Goal: Task Accomplishment & Management: Complete application form

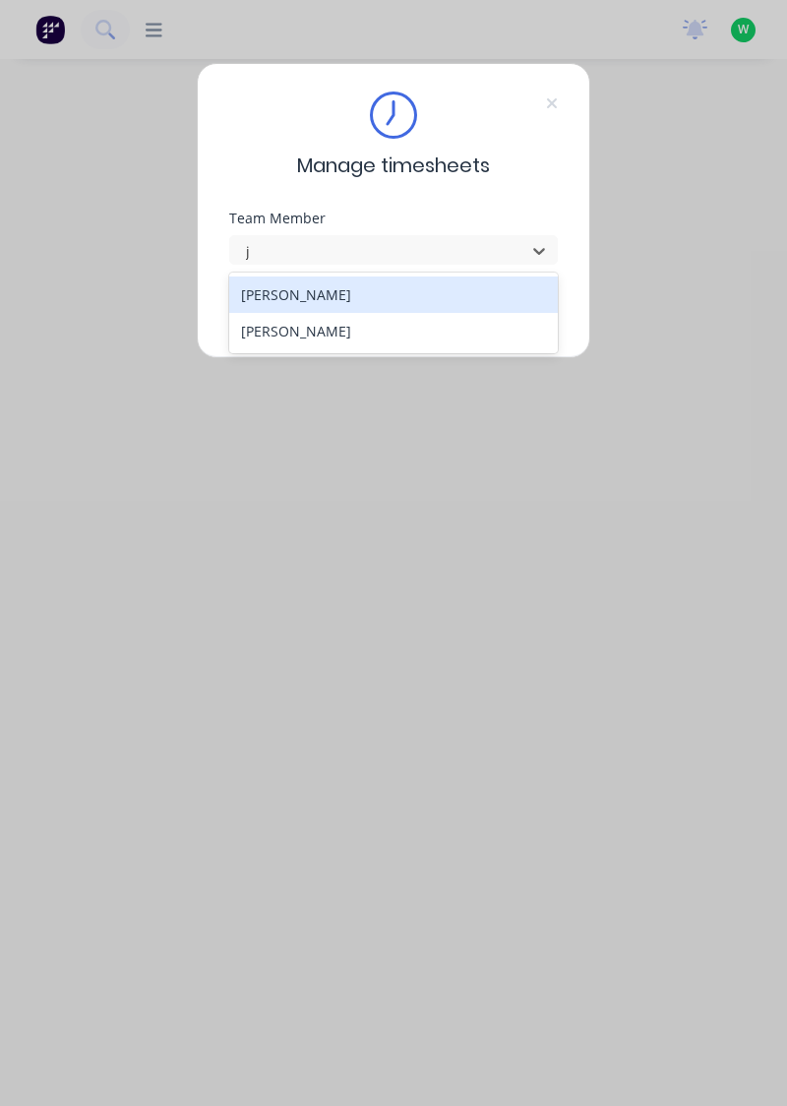
click at [350, 292] on div "[PERSON_NAME]" at bounding box center [394, 294] width 330 height 36
type input "j"
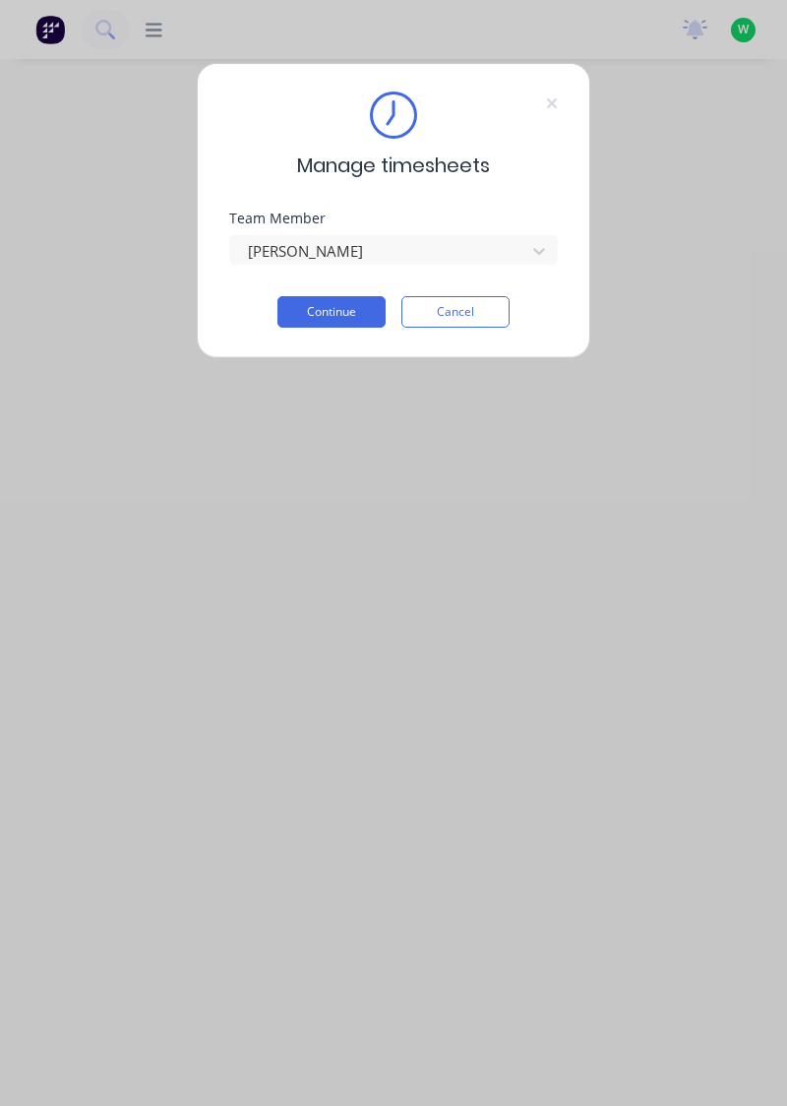
click at [328, 314] on button "Continue" at bounding box center [331, 311] width 108 height 31
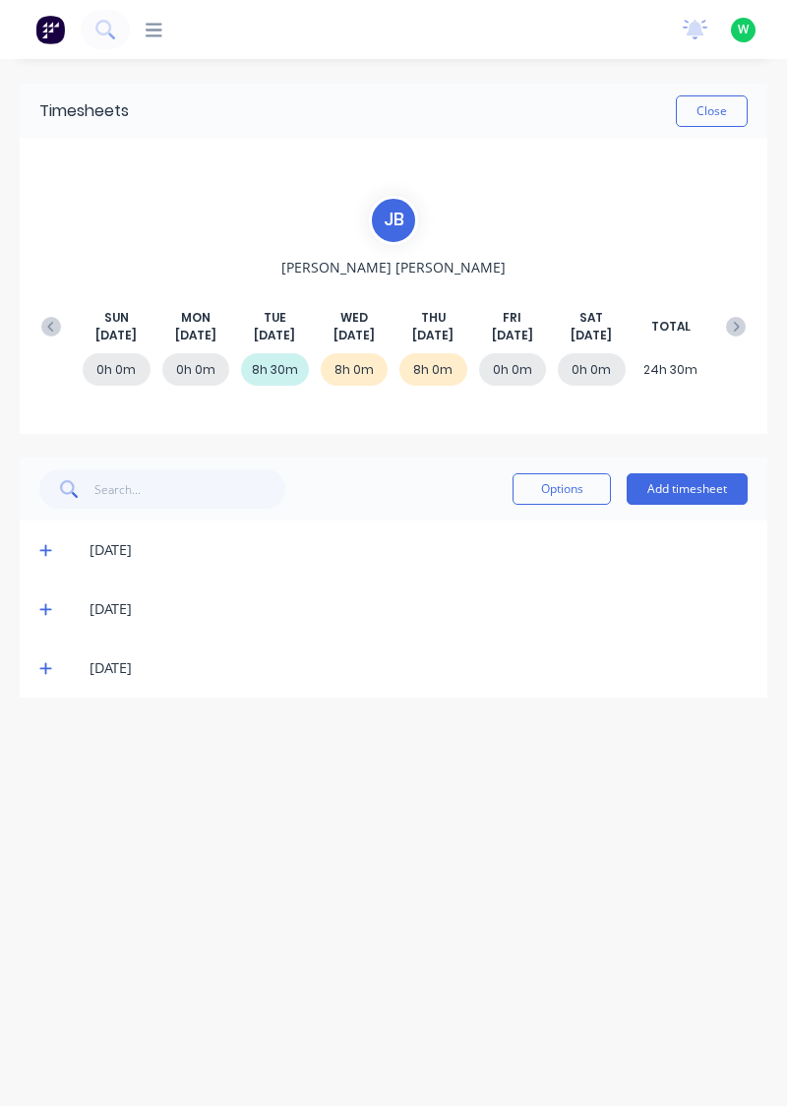
click at [684, 494] on button "Add timesheet" at bounding box center [687, 488] width 121 height 31
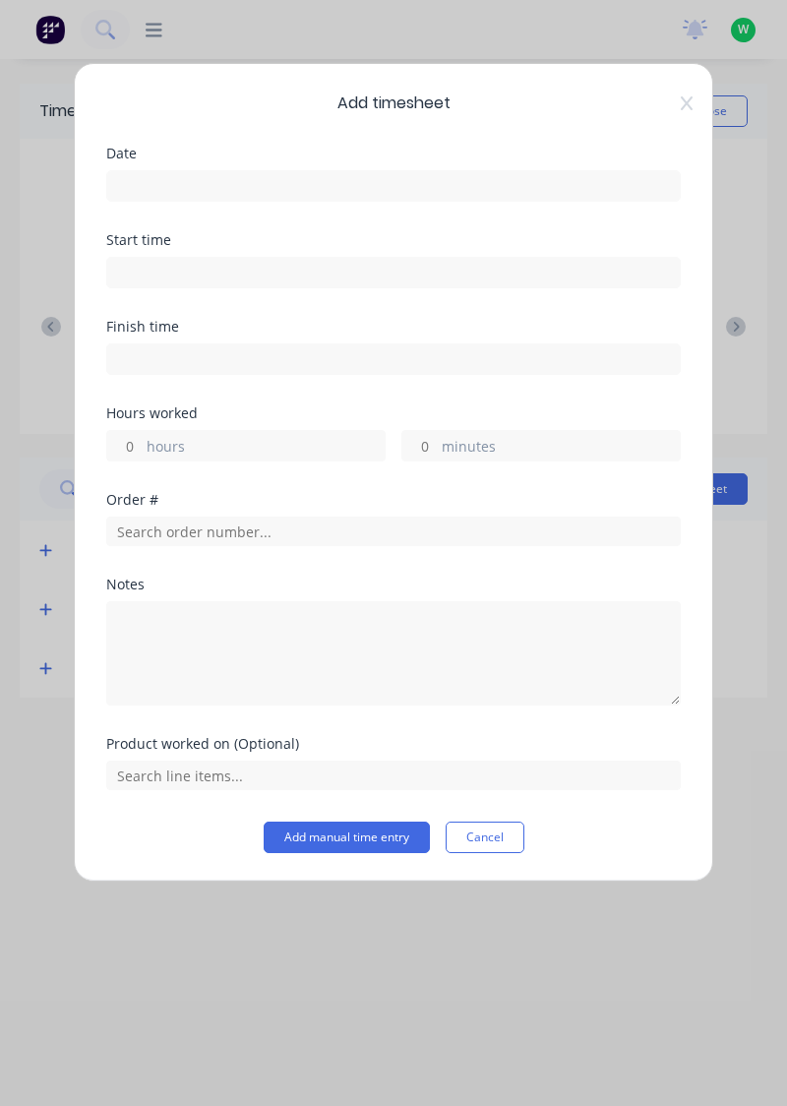
click at [272, 178] on input at bounding box center [393, 186] width 573 height 30
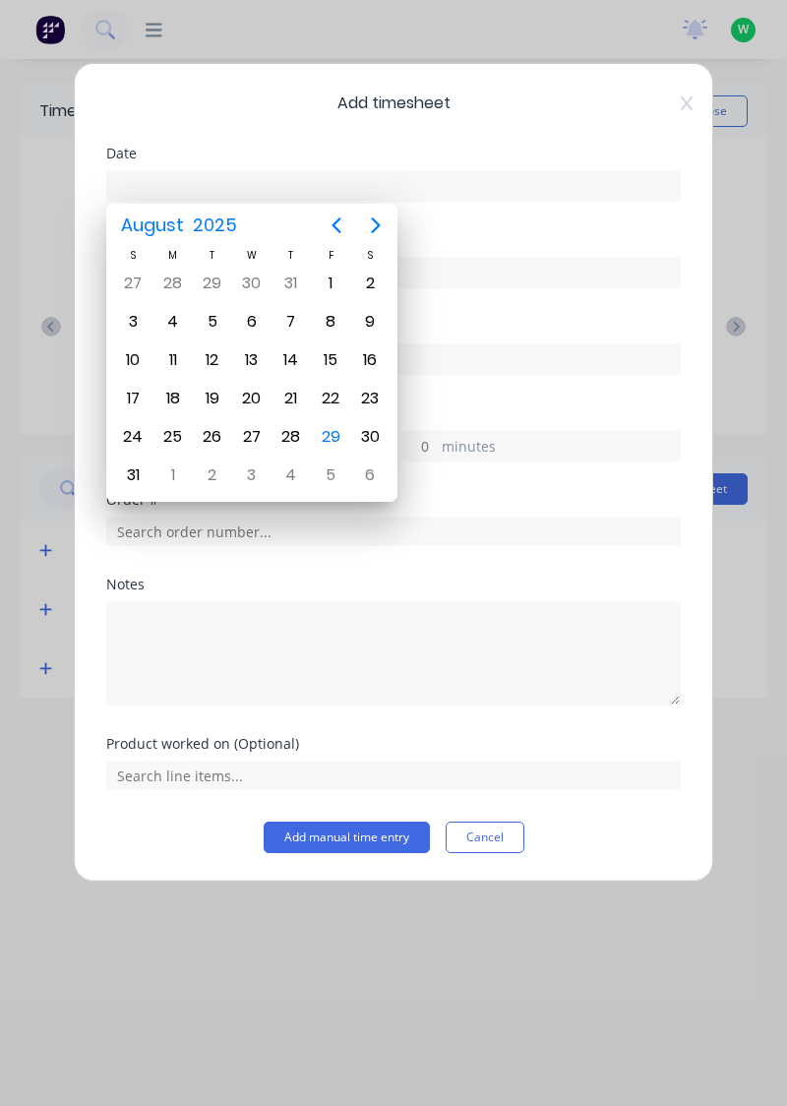
click at [333, 435] on div "29" at bounding box center [331, 437] width 30 height 30
type input "[DATE]"
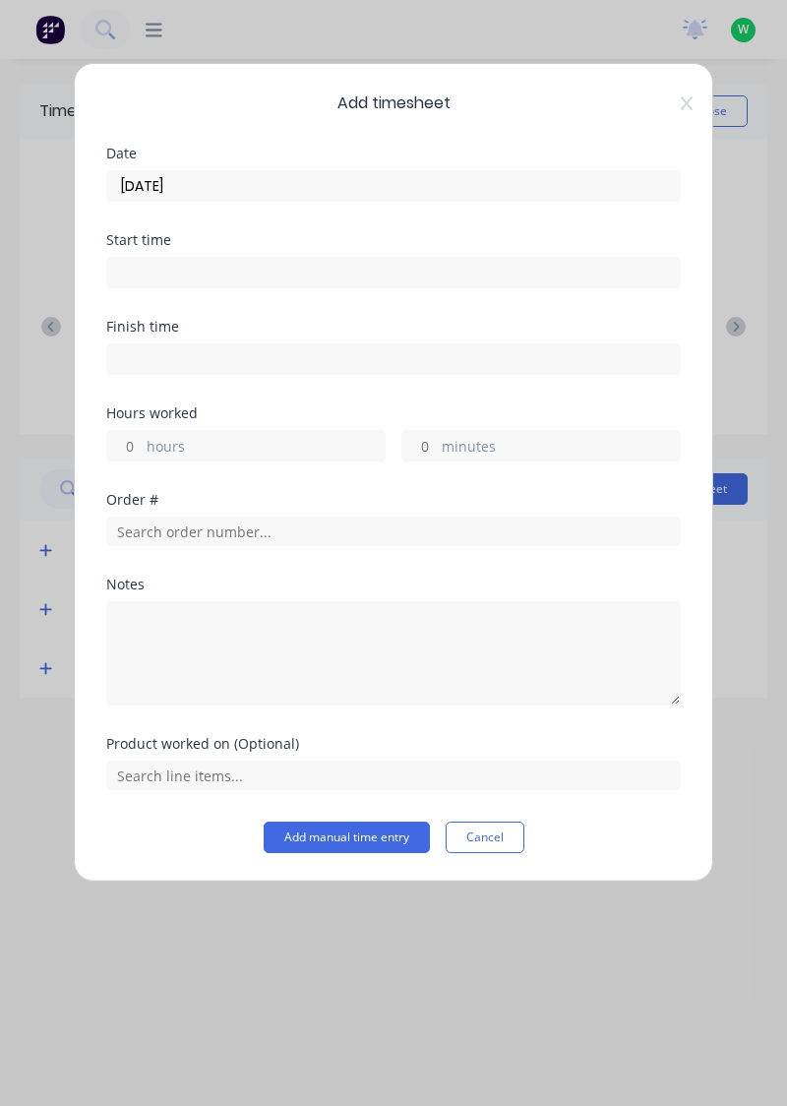
click at [270, 436] on label "hours" at bounding box center [266, 448] width 238 height 25
click at [142, 435] on input "hours" at bounding box center [124, 446] width 34 height 30
type input "9"
type input "8"
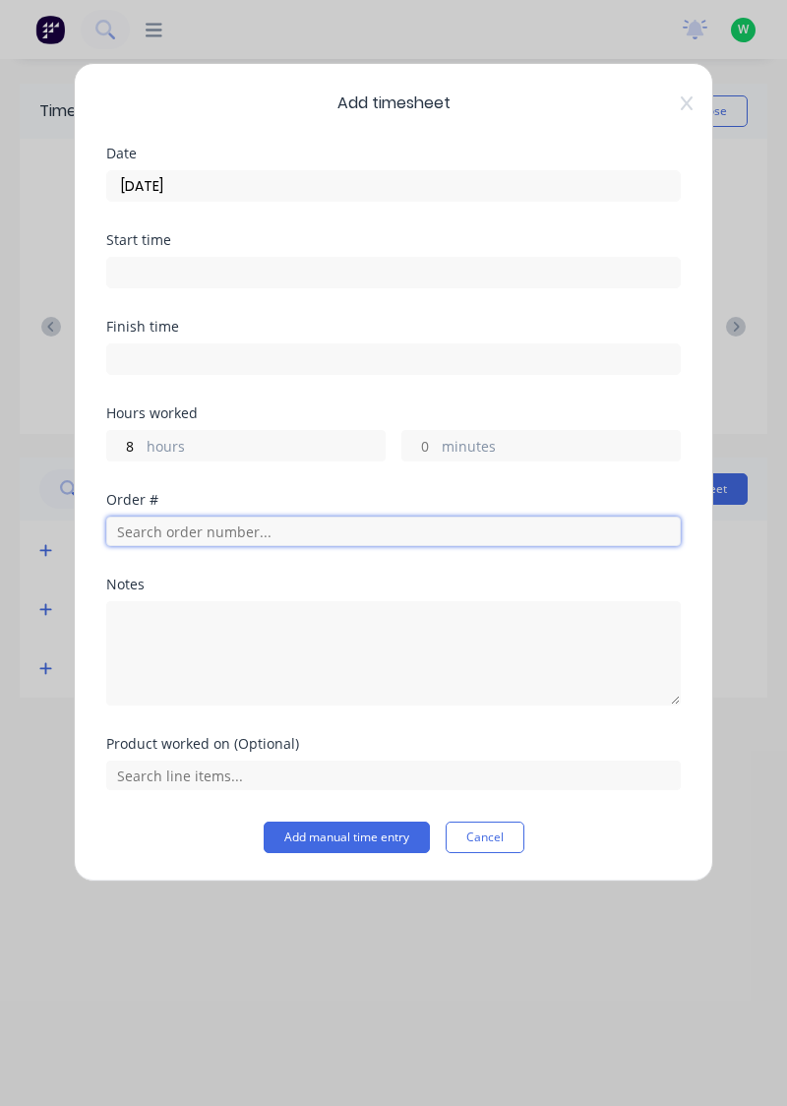
click at [232, 529] on input "text" at bounding box center [393, 532] width 575 height 30
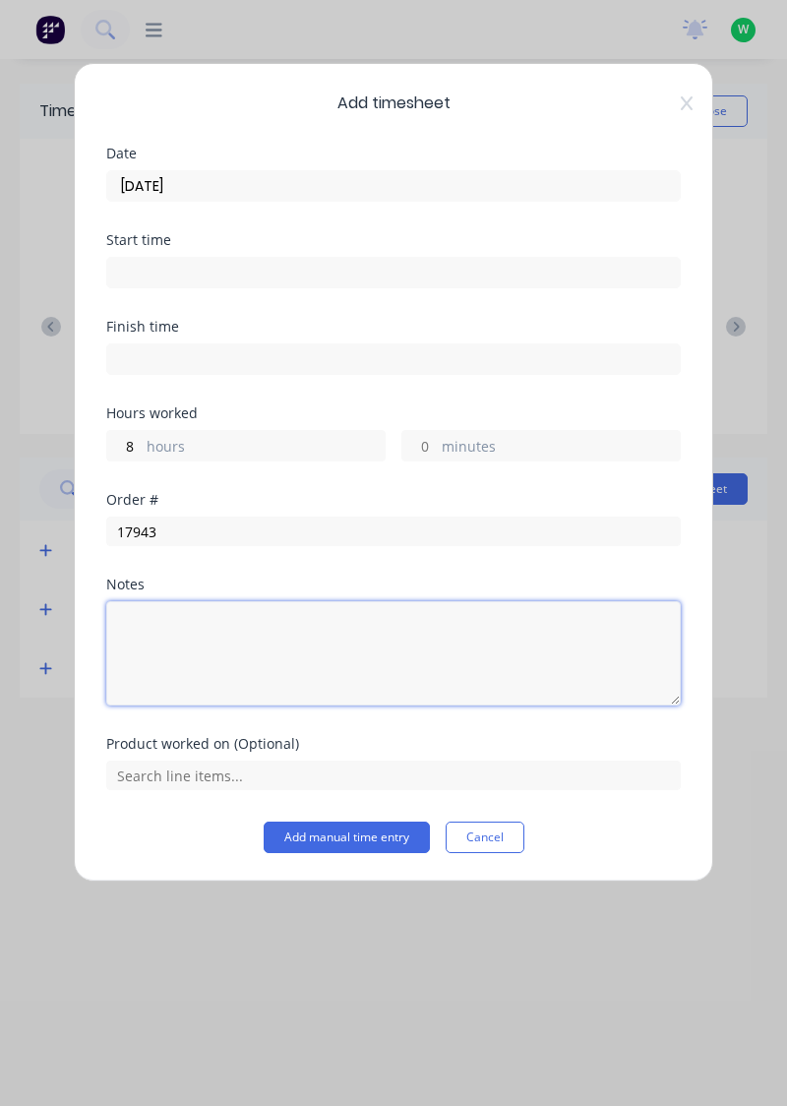
click at [207, 601] on textarea at bounding box center [393, 653] width 575 height 104
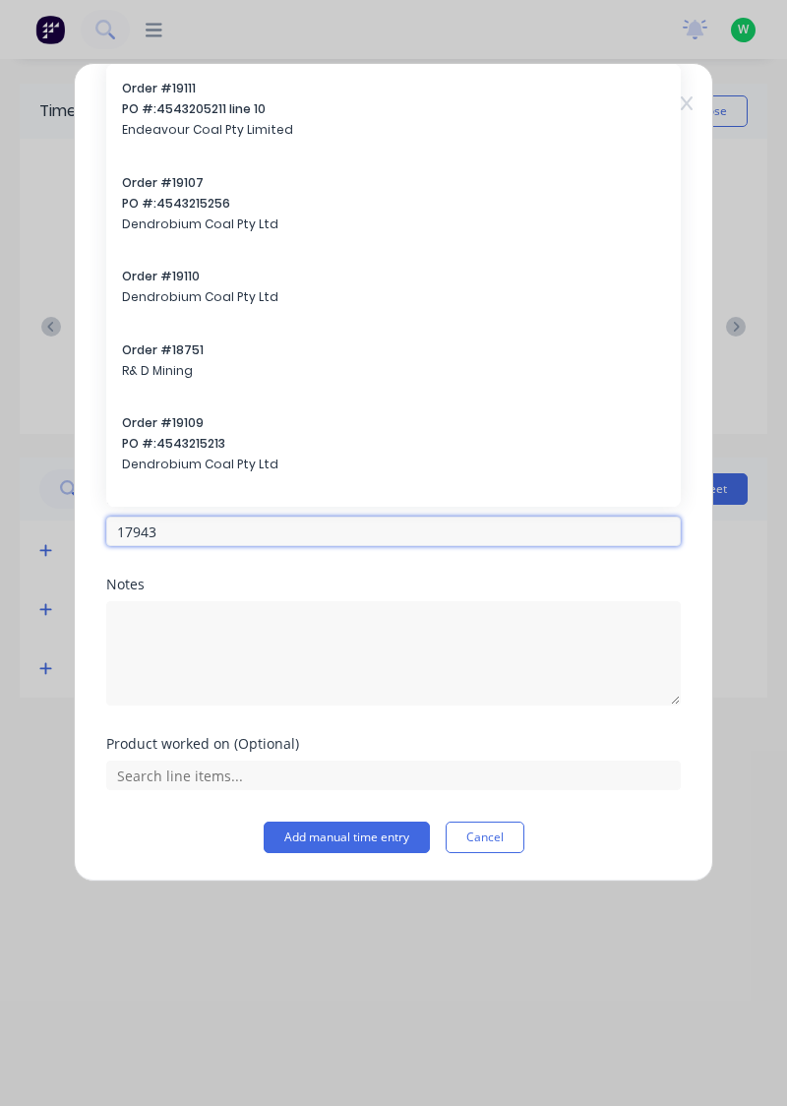
click at [266, 535] on input "17943" at bounding box center [393, 532] width 575 height 30
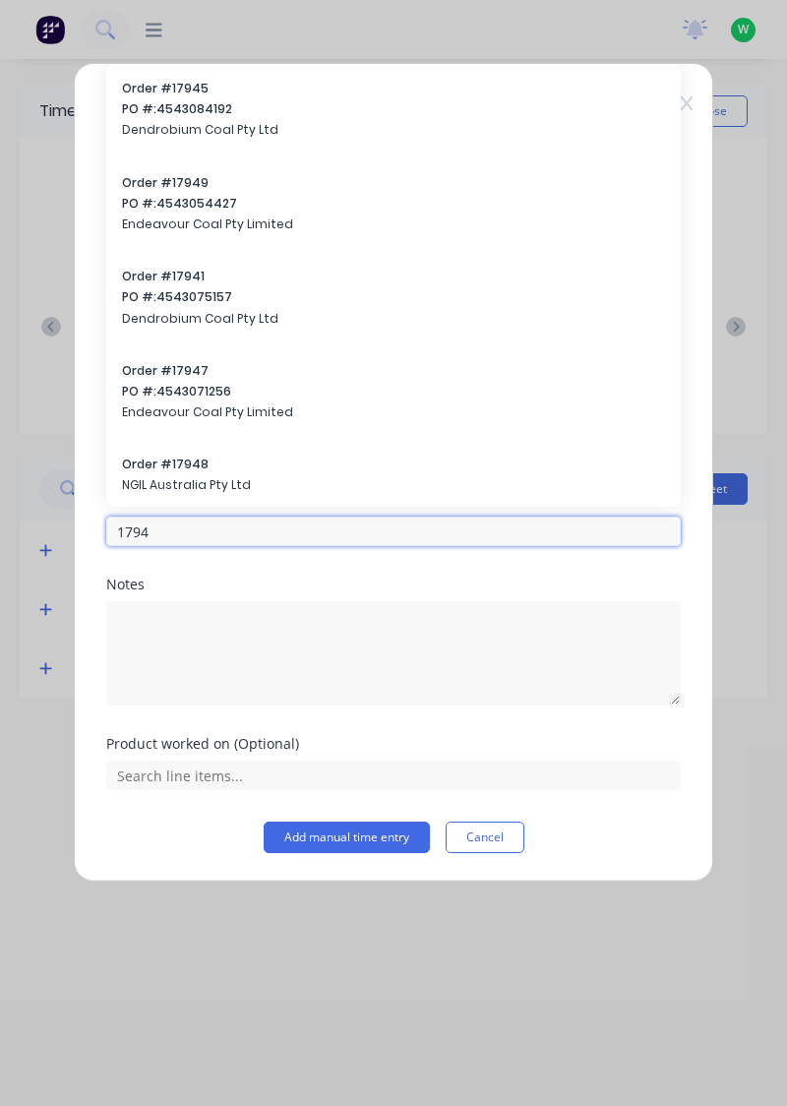
type input "17943"
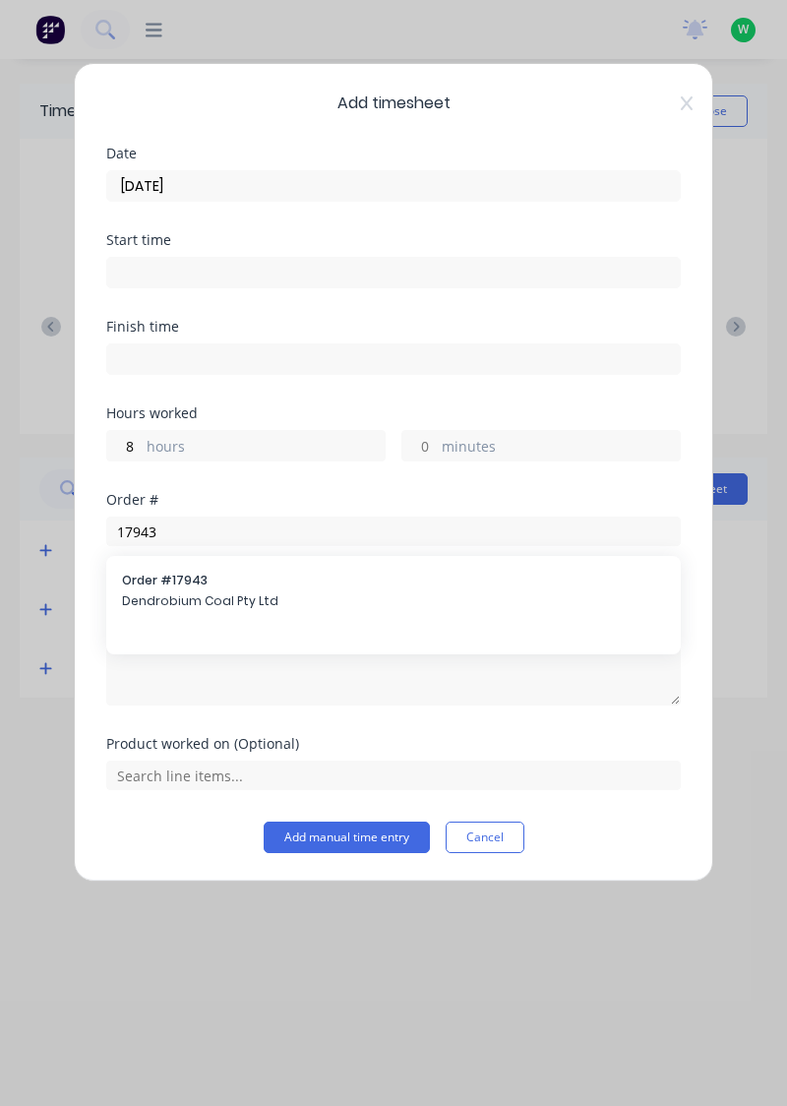
click at [251, 600] on span "Dendrobium Coal Pty Ltd" at bounding box center [393, 601] width 543 height 18
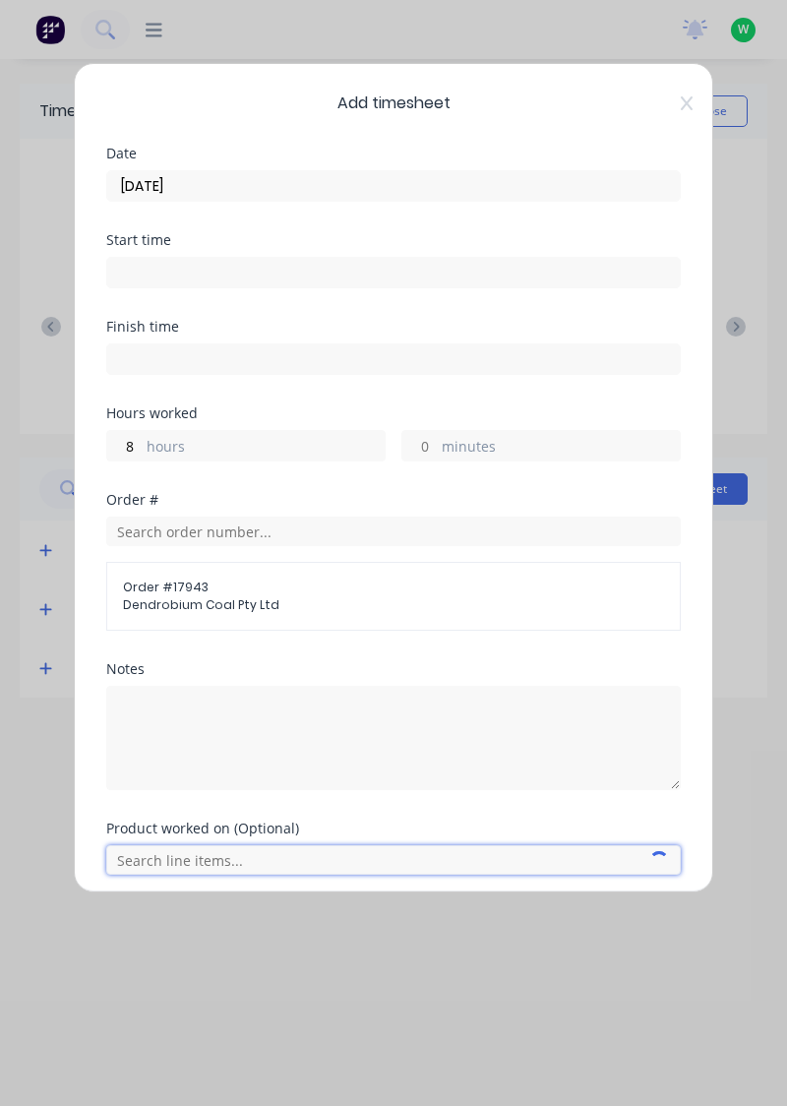
click at [514, 864] on input "text" at bounding box center [393, 860] width 575 height 30
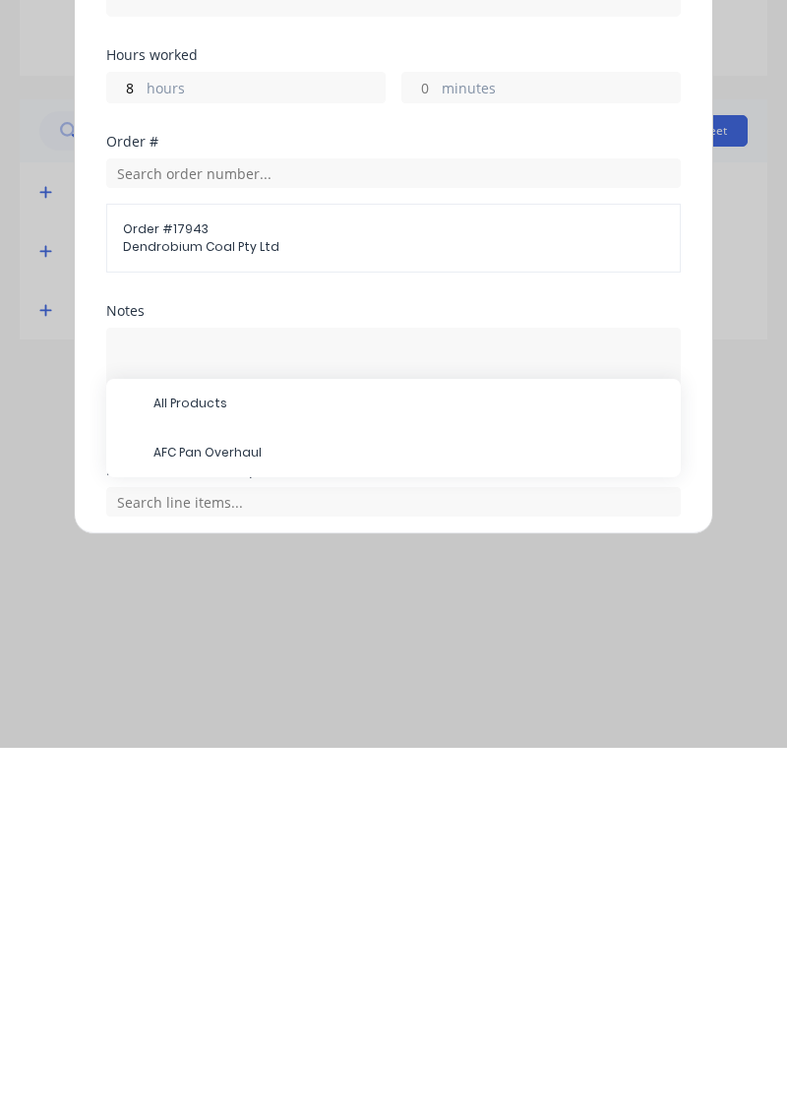
click at [242, 805] on span "AFC Pan Overhaul" at bounding box center [409, 811] width 512 height 18
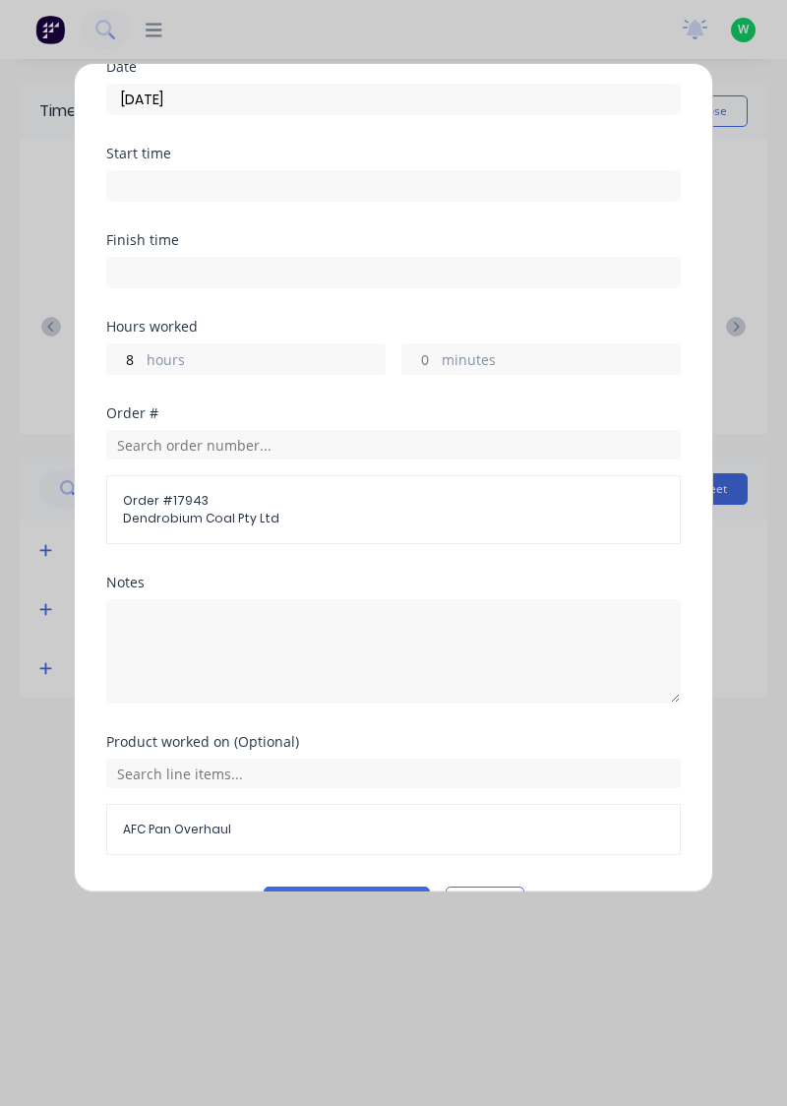
scroll to position [135, 0]
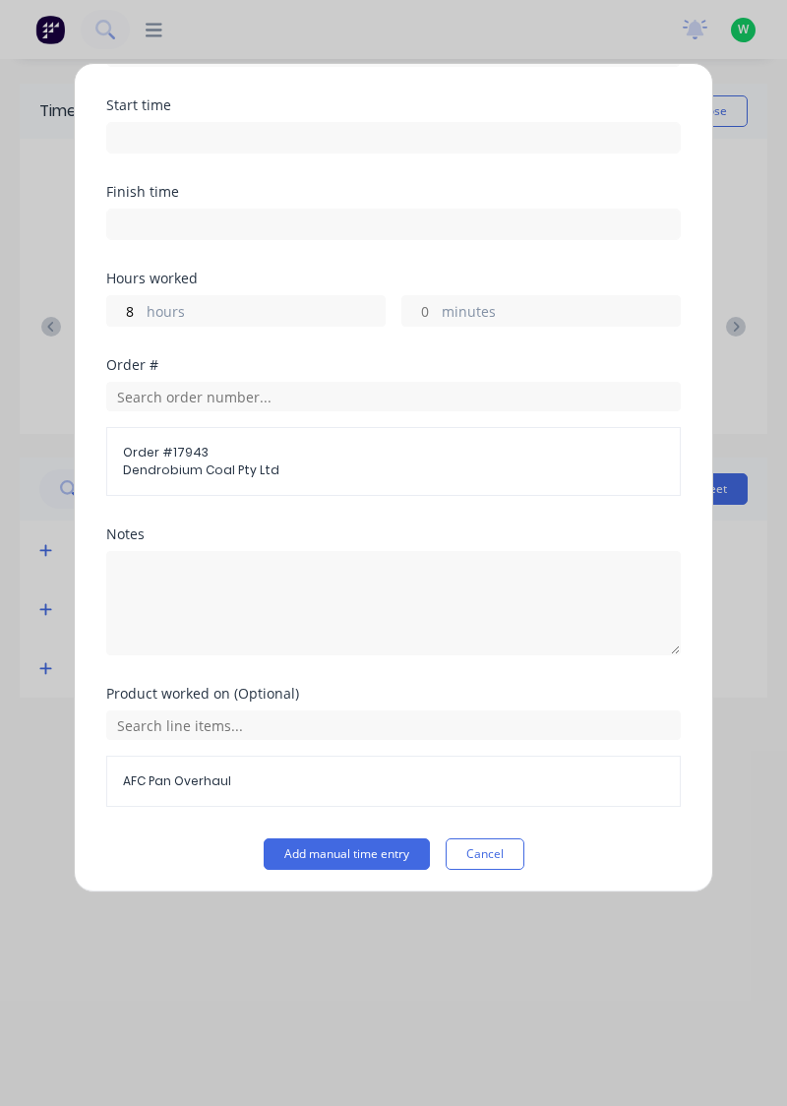
click at [336, 849] on button "Add manual time entry" at bounding box center [347, 853] width 166 height 31
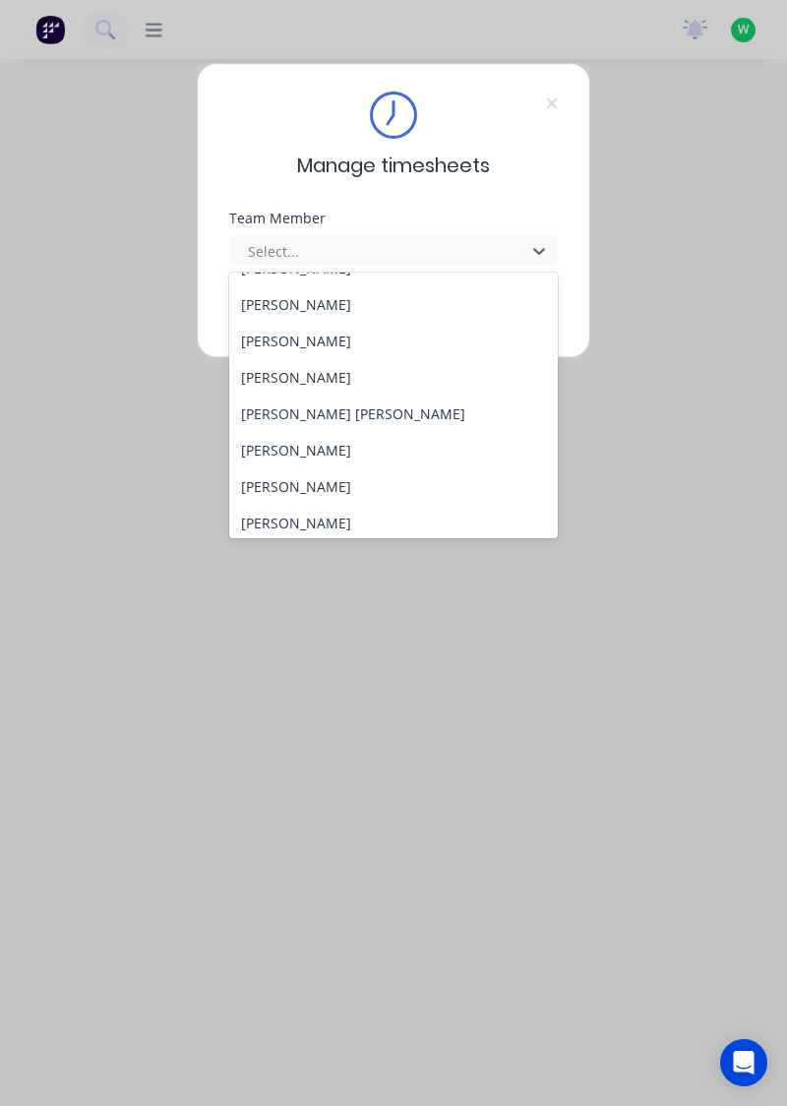
scroll to position [208, 0]
click at [376, 498] on div "[PERSON_NAME]" at bounding box center [394, 487] width 330 height 36
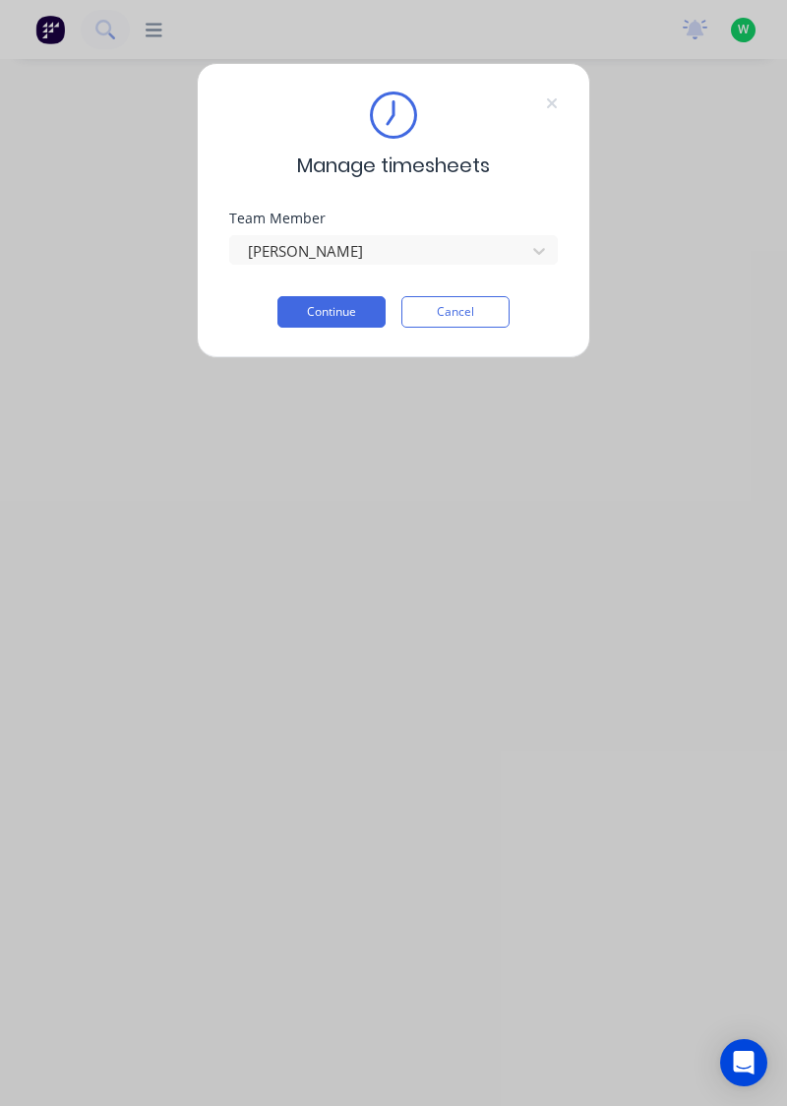
click at [352, 311] on button "Continue" at bounding box center [331, 311] width 108 height 31
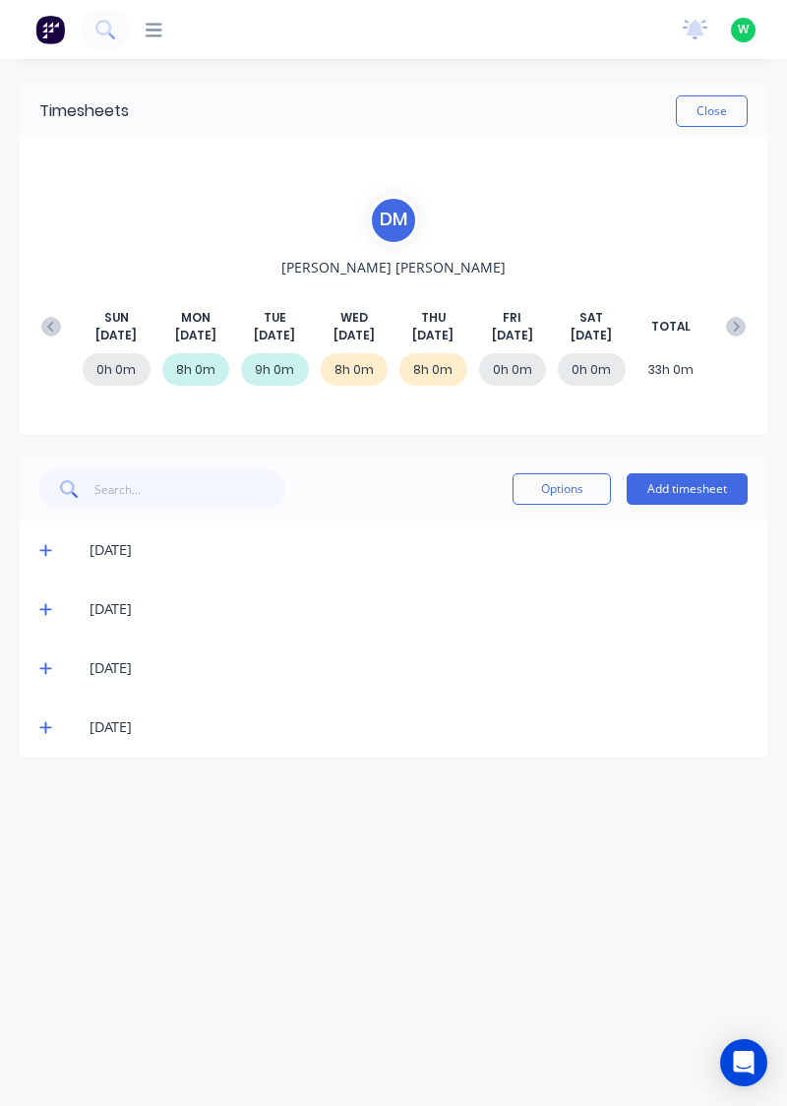
click at [697, 494] on button "Add timesheet" at bounding box center [687, 488] width 121 height 31
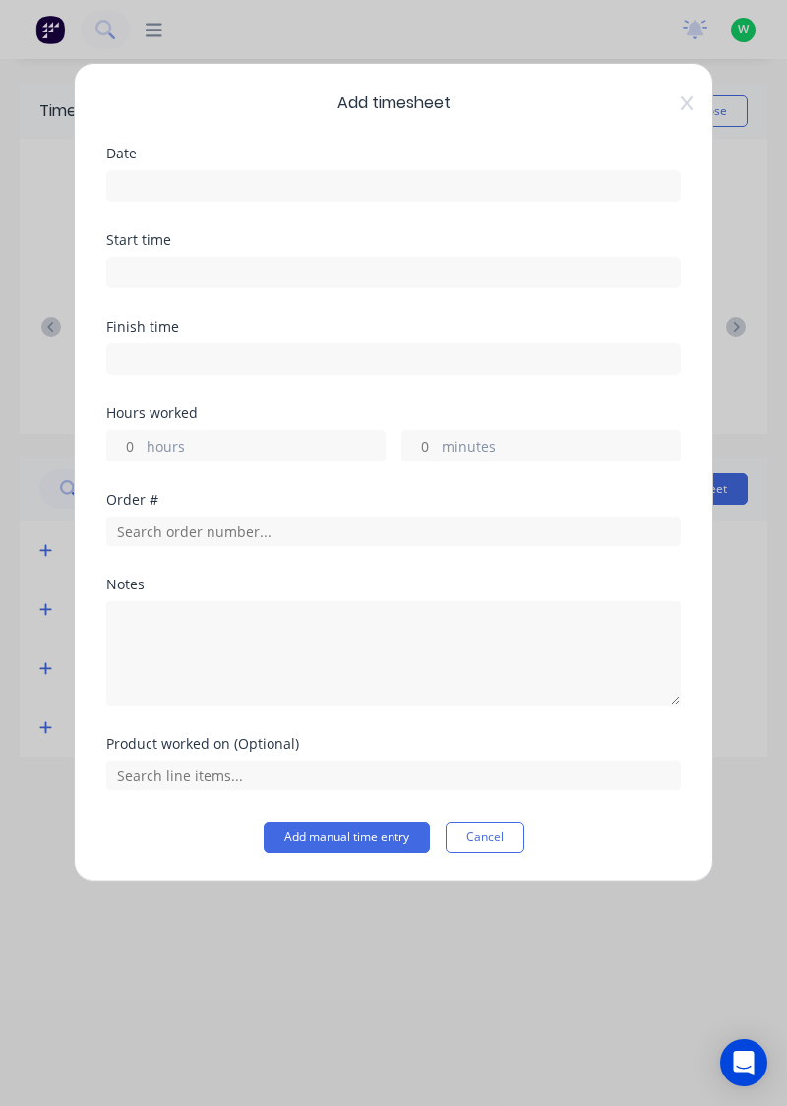
click at [287, 191] on input at bounding box center [393, 186] width 573 height 30
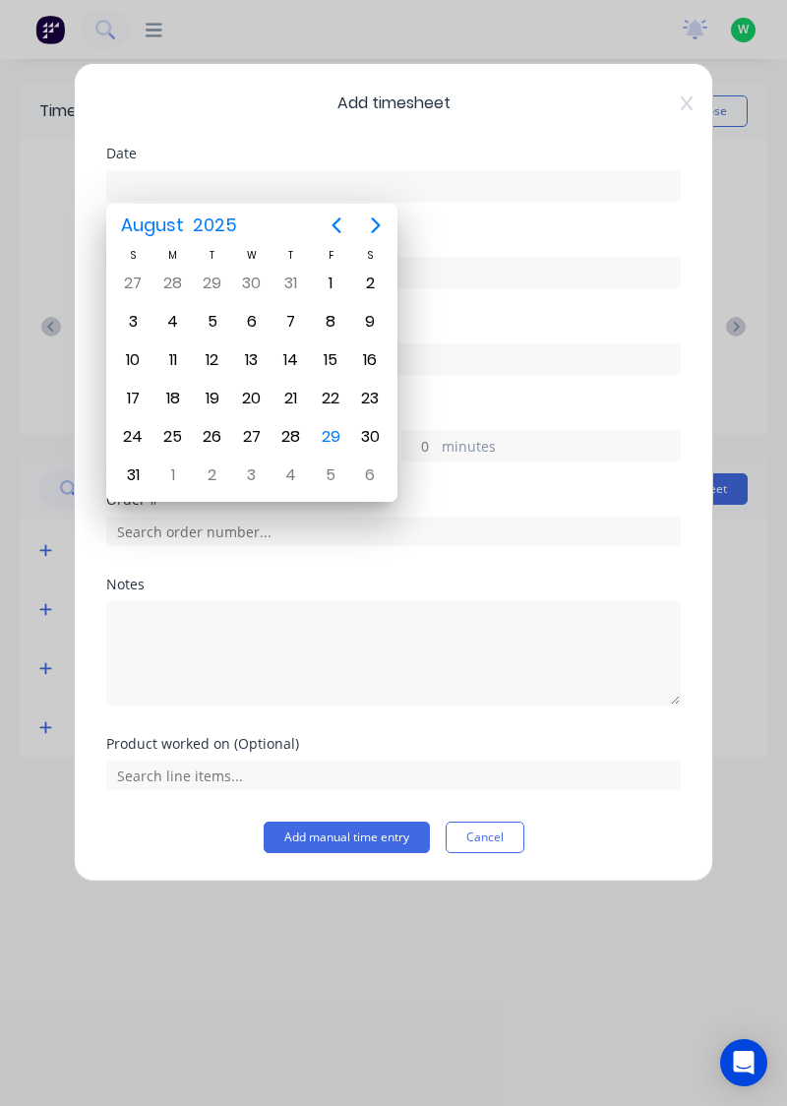
click at [337, 441] on div "29" at bounding box center [331, 437] width 30 height 30
type input "[DATE]"
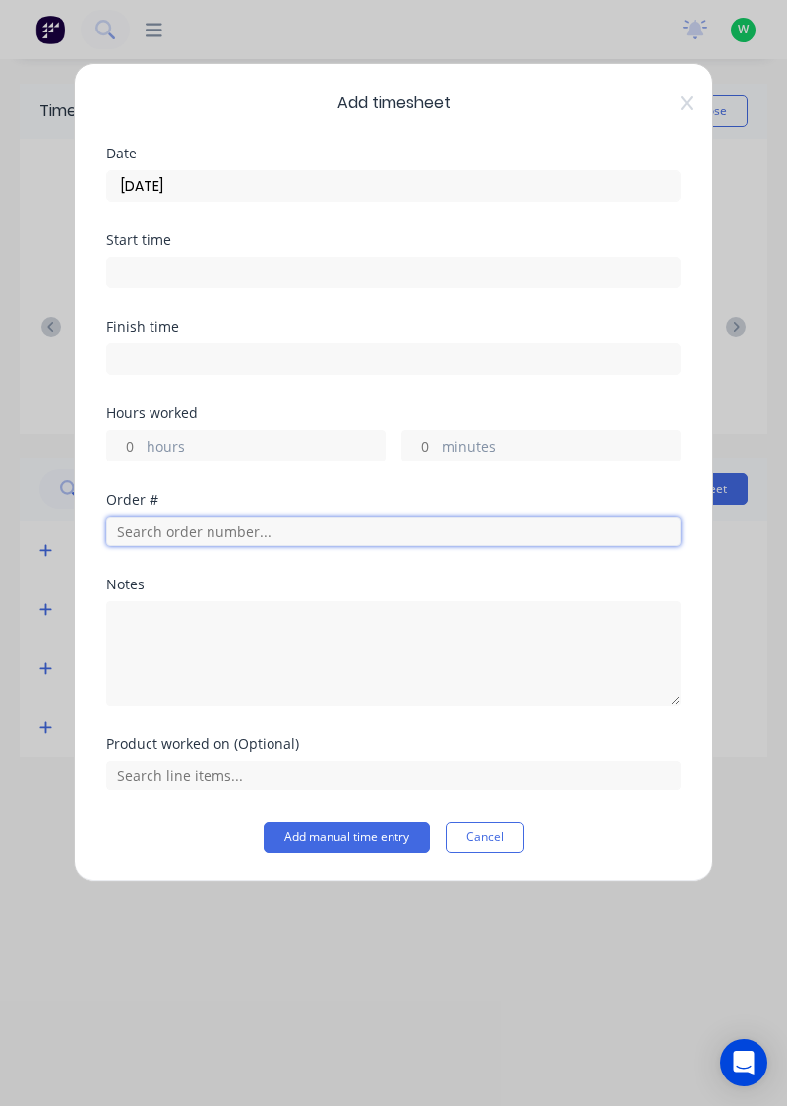
click at [216, 524] on input "text" at bounding box center [393, 532] width 575 height 30
type input "17943"
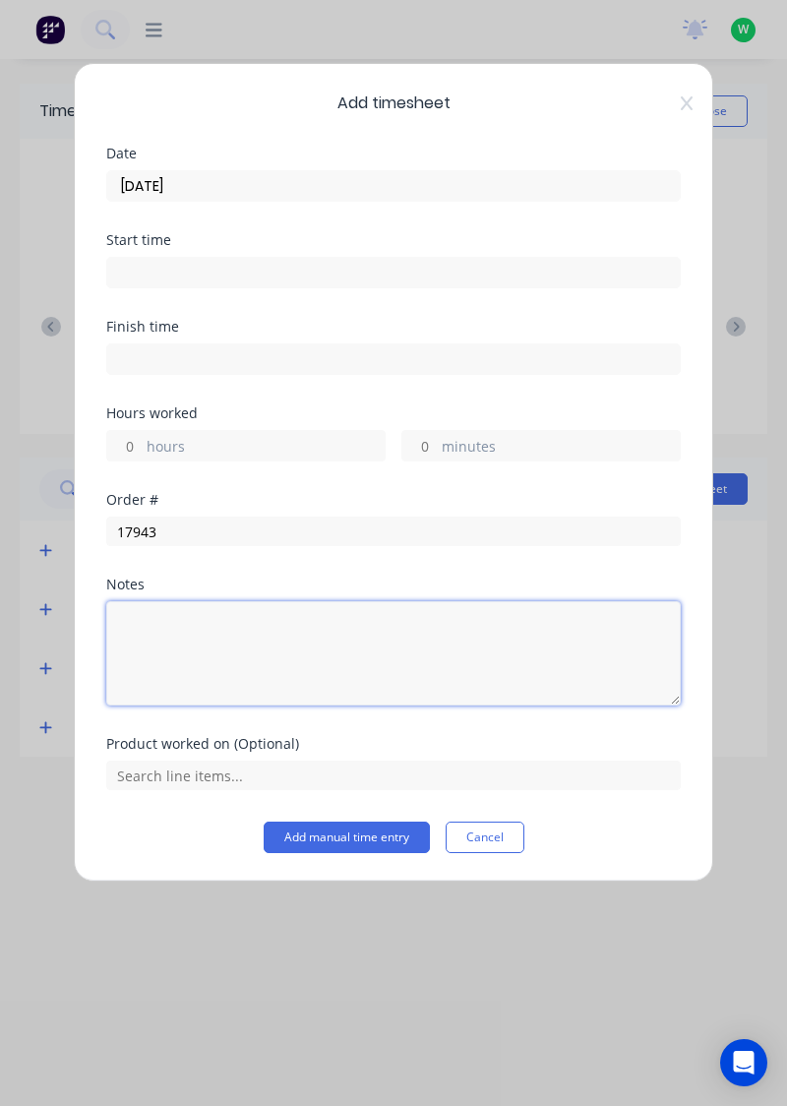
click at [266, 621] on textarea at bounding box center [393, 653] width 575 height 104
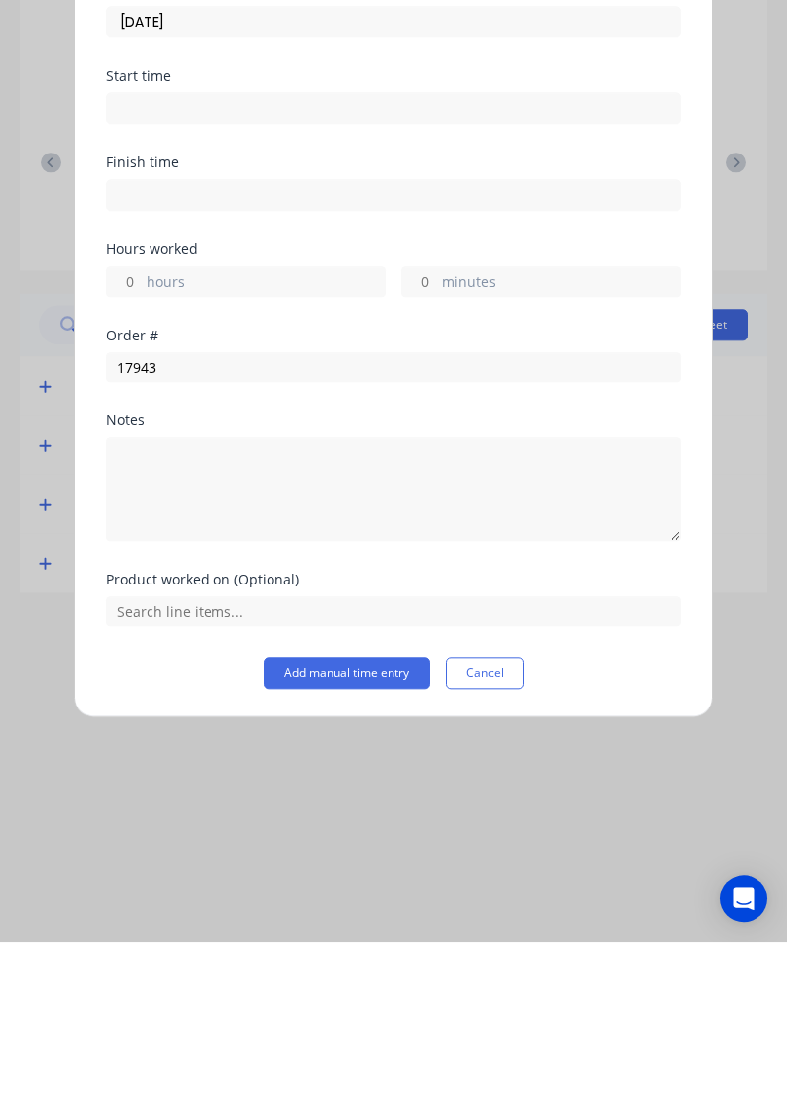
click at [290, 449] on label "hours" at bounding box center [266, 448] width 238 height 25
click at [142, 449] on input "hours" at bounding box center [124, 446] width 34 height 30
type input "8"
click at [515, 574] on div "Order # 17943" at bounding box center [393, 535] width 575 height 85
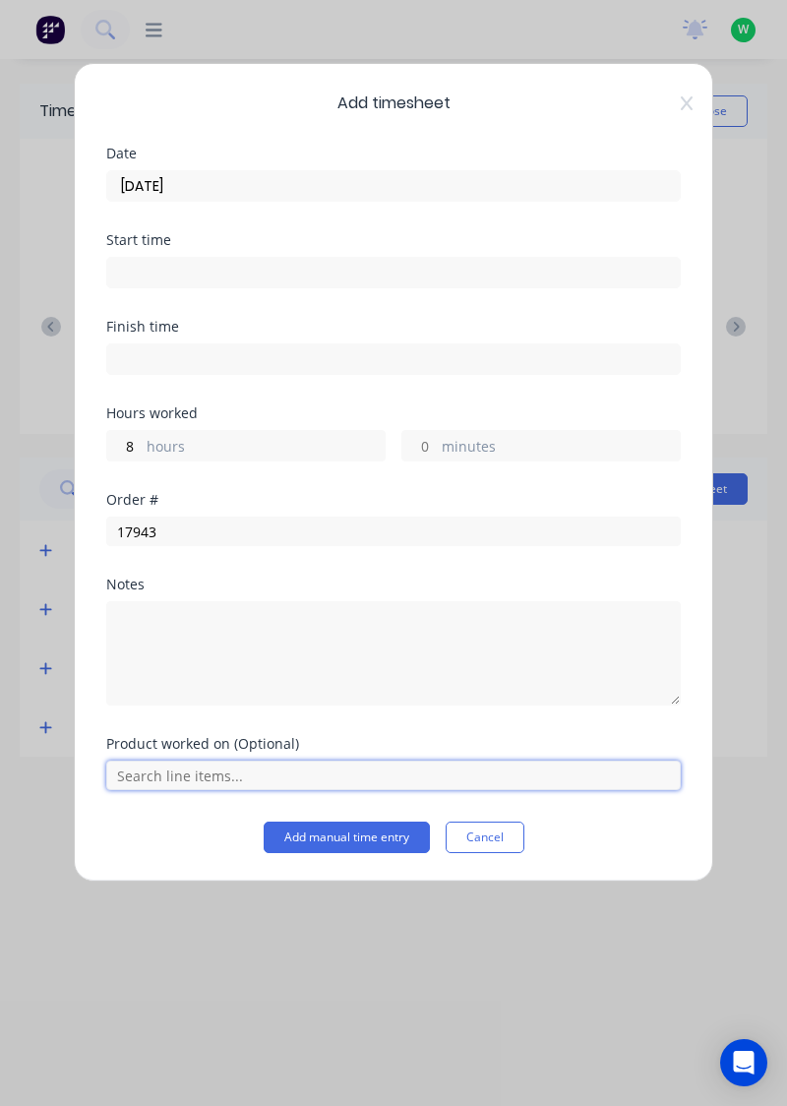
click at [425, 776] on input "text" at bounding box center [393, 776] width 575 height 30
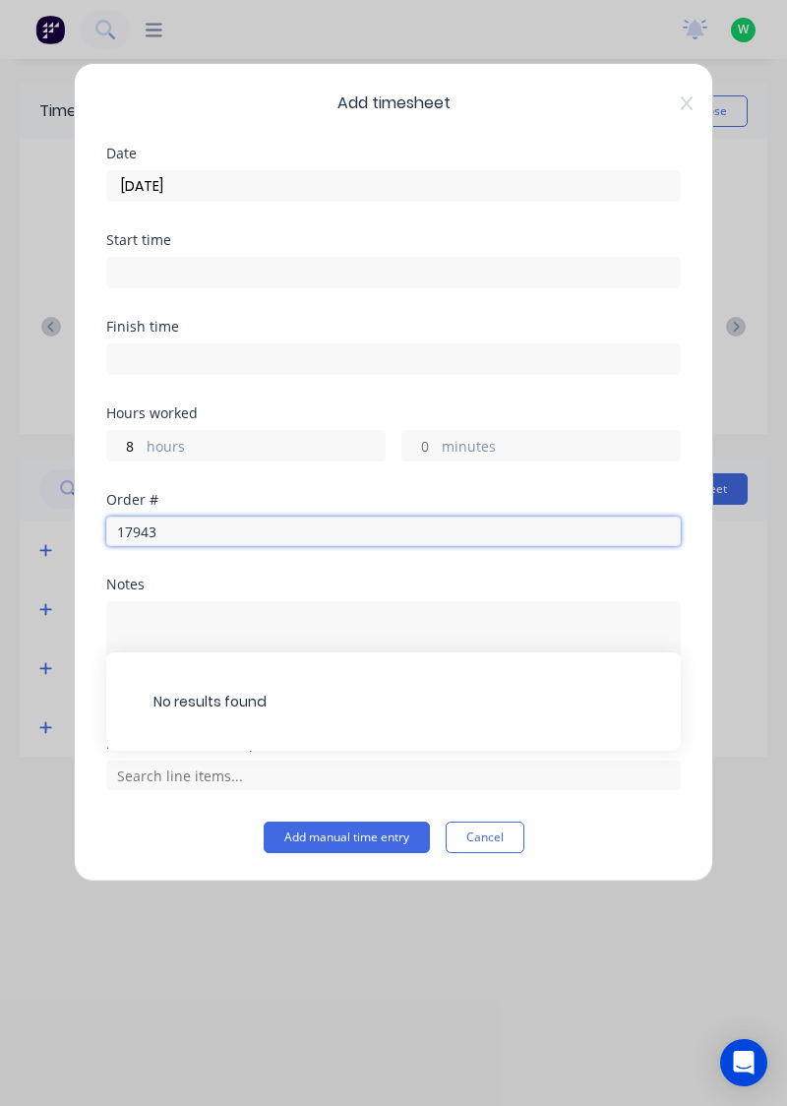
click at [224, 528] on input "17943" at bounding box center [393, 532] width 575 height 30
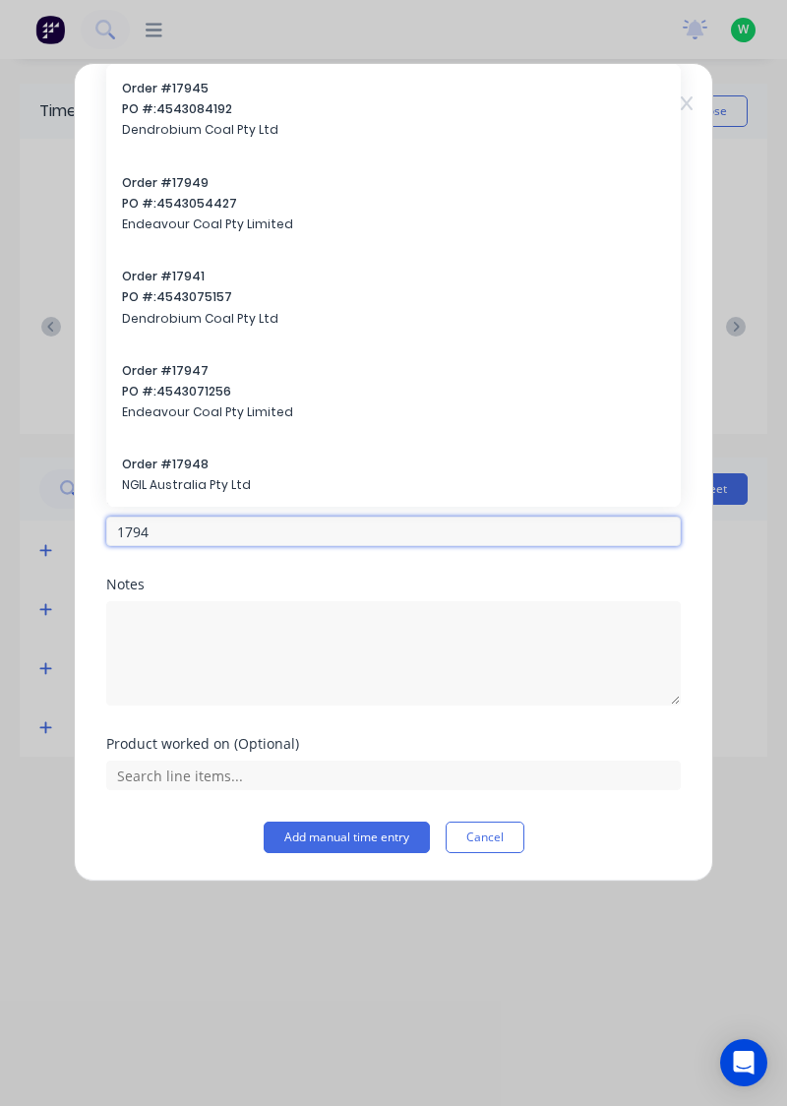
type input "17943"
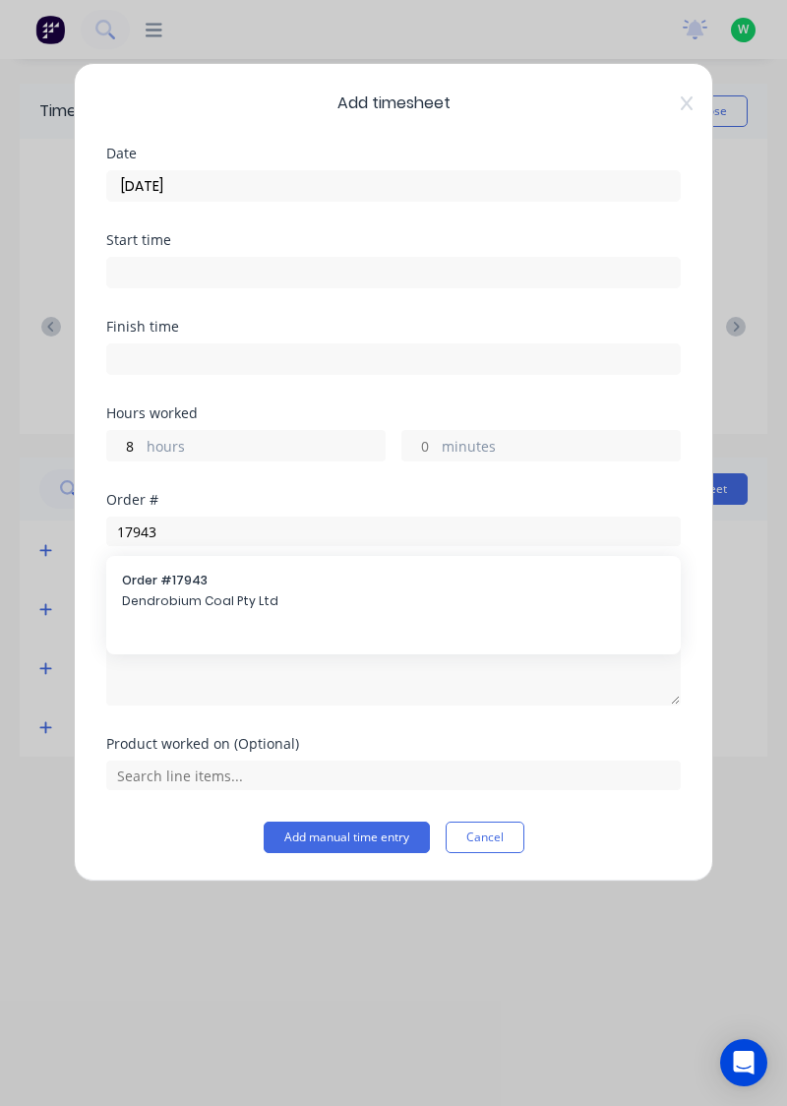
click at [248, 606] on span "Dendrobium Coal Pty Ltd" at bounding box center [393, 601] width 543 height 18
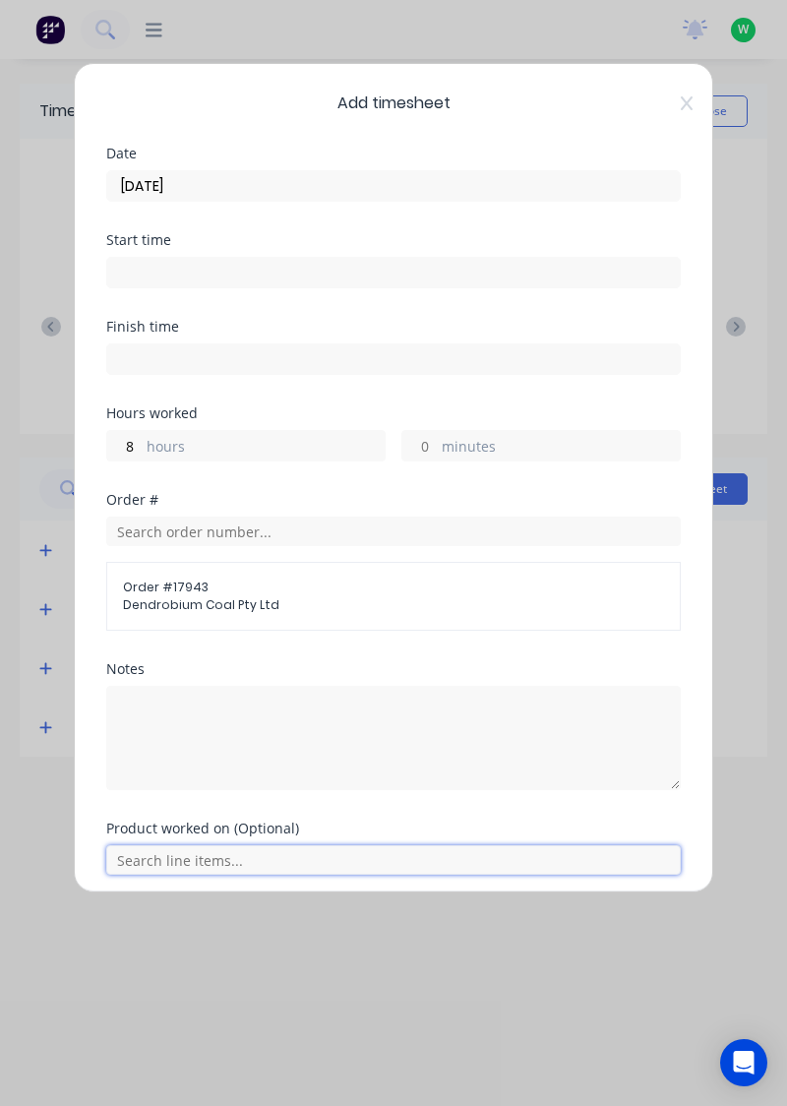
click at [490, 862] on input "text" at bounding box center [393, 860] width 575 height 30
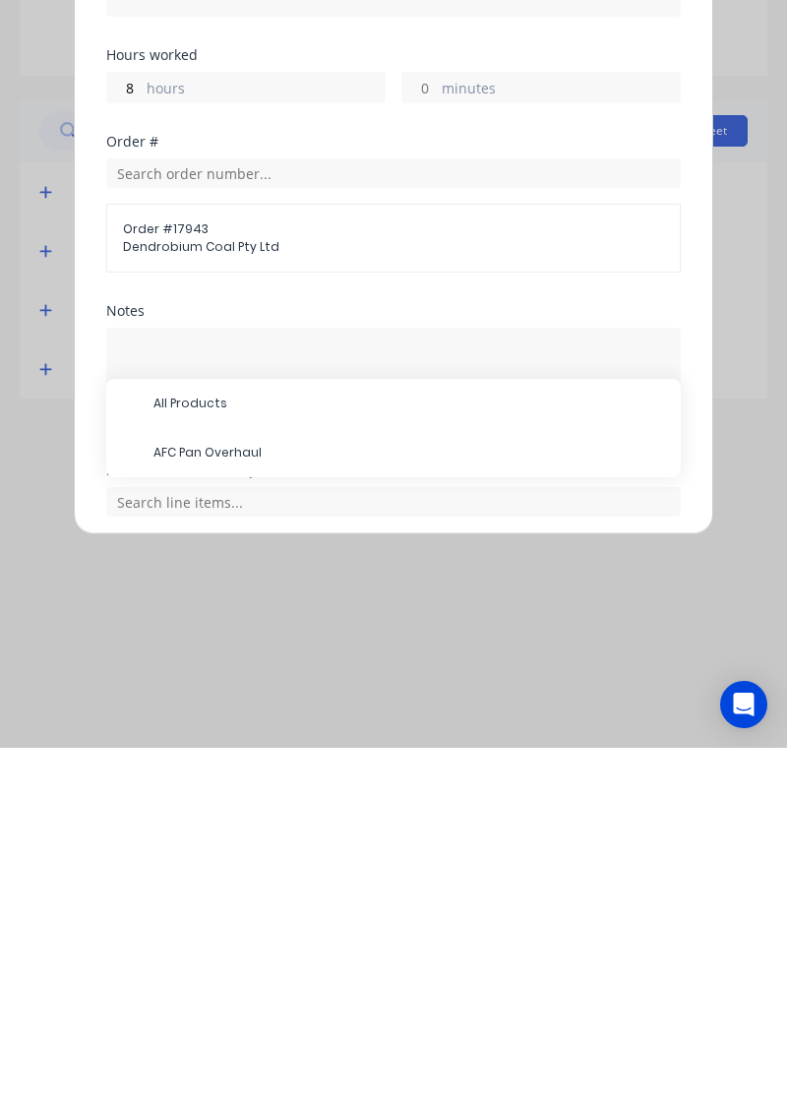
click at [317, 814] on span "AFC Pan Overhaul" at bounding box center [409, 811] width 512 height 18
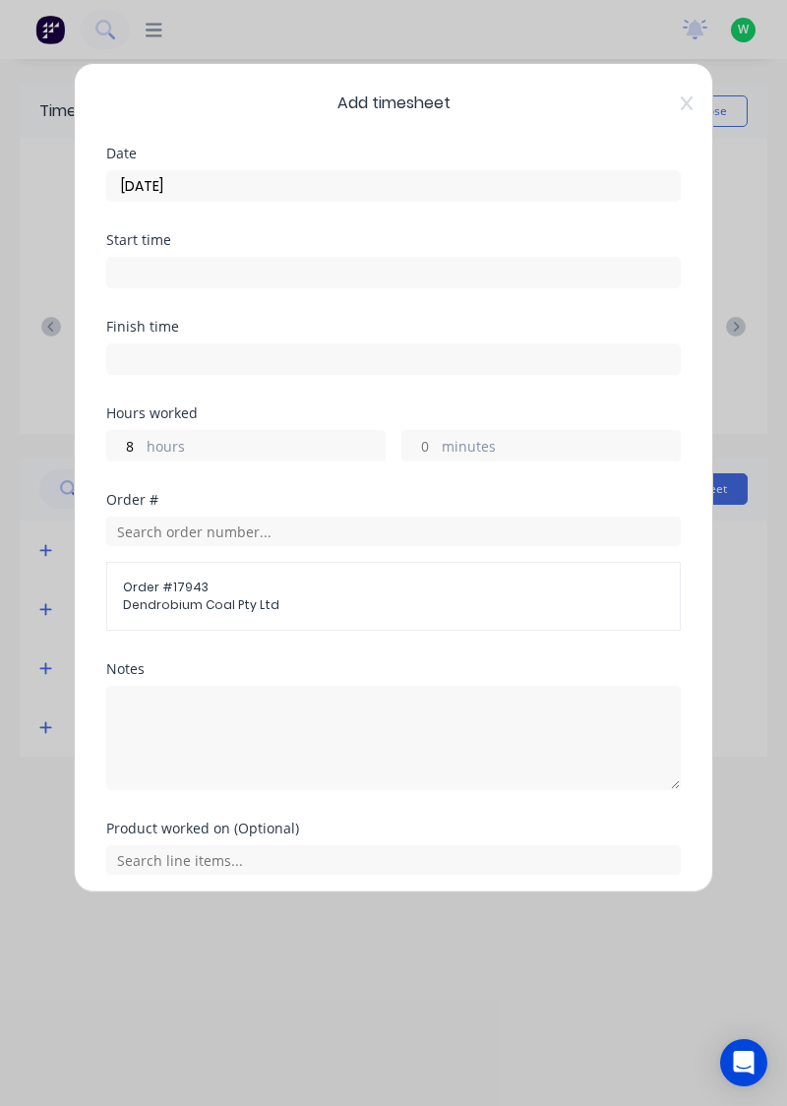
scroll to position [73, 0]
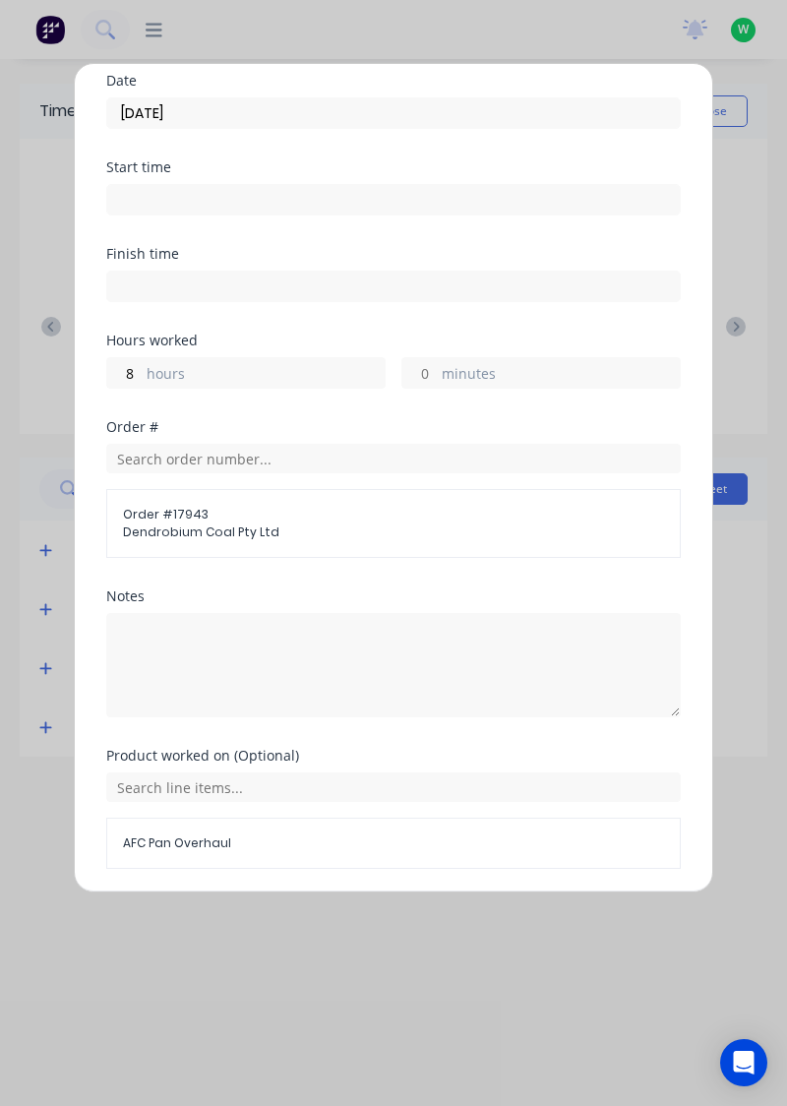
click at [391, 915] on button "Add manual time entry" at bounding box center [347, 915] width 166 height 31
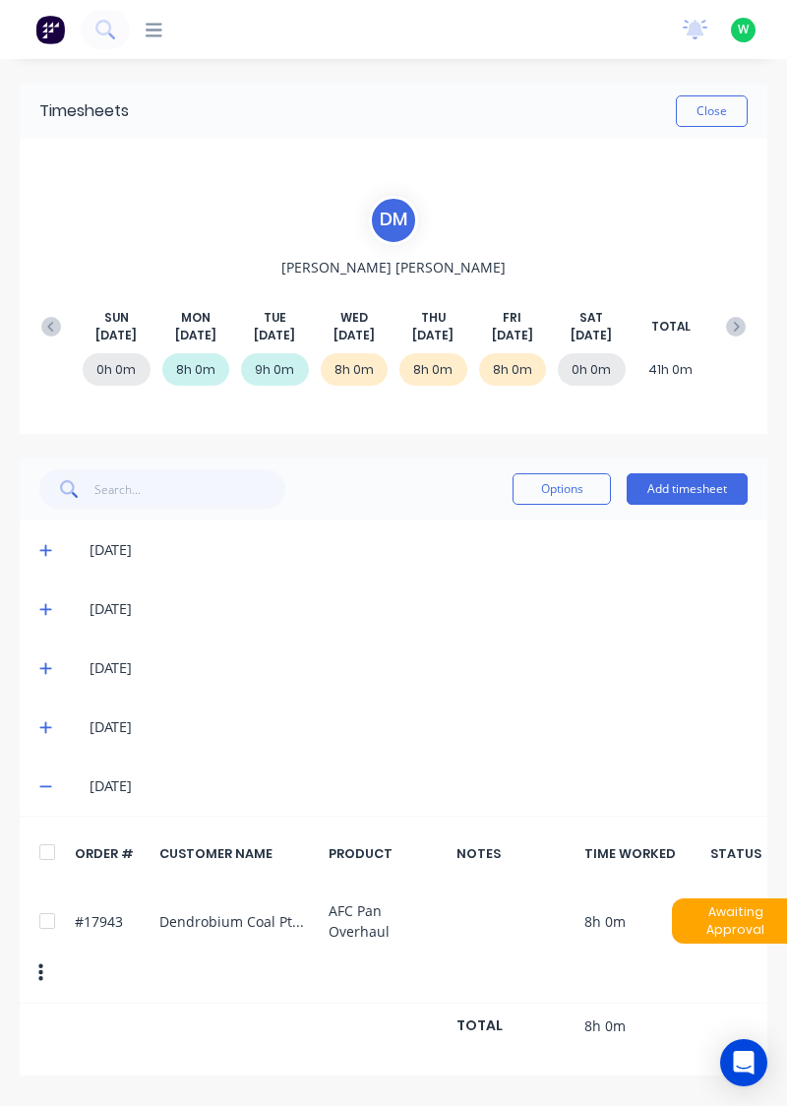
click at [720, 122] on button "Close" at bounding box center [712, 110] width 72 height 31
